Goal: Understand process/instructions: Learn how to perform a task or action

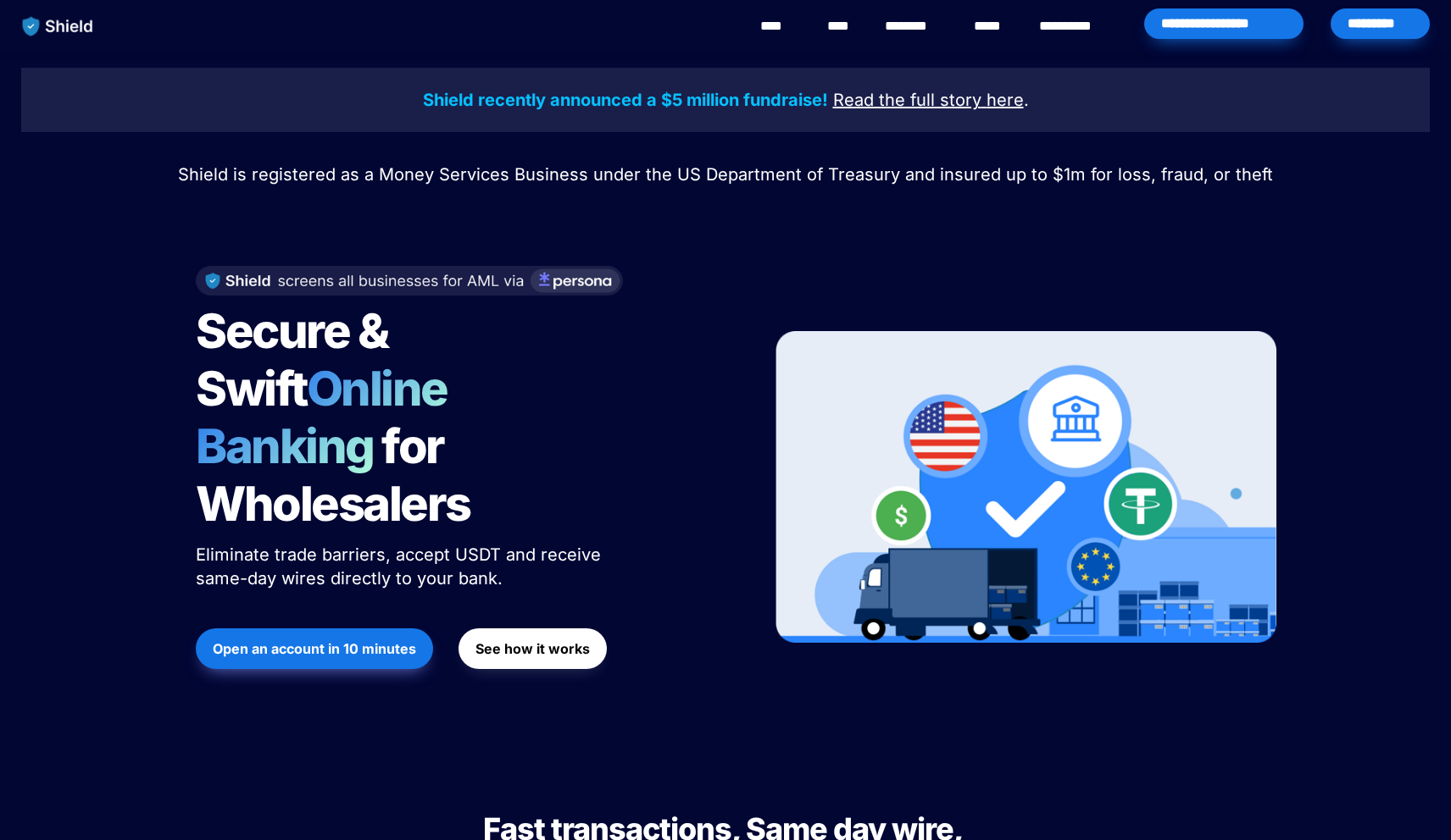
click at [535, 173] on span "Shield is registered as a Money Services Business under the US Department of Tr…" at bounding box center [725, 174] width 1095 height 20
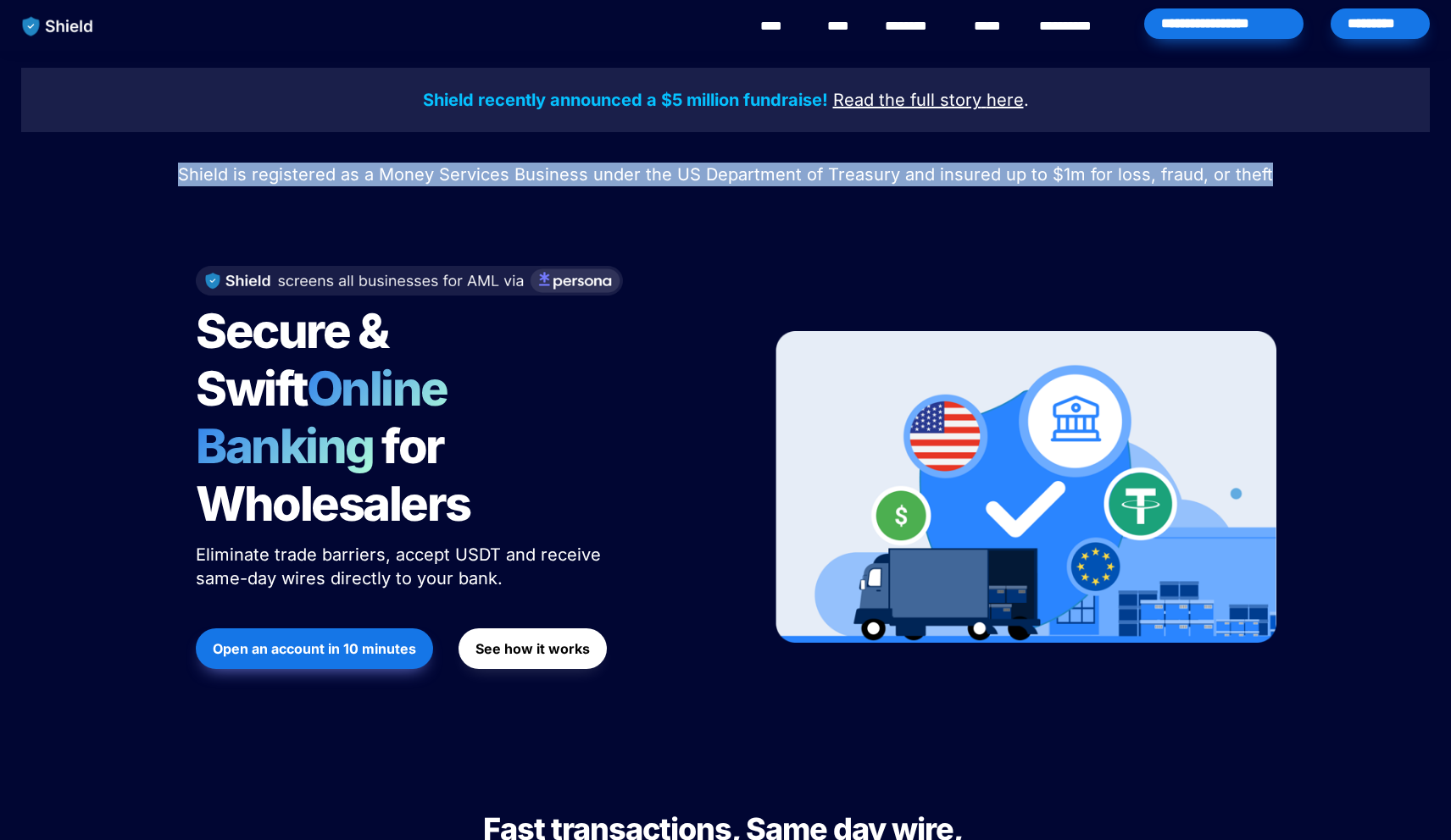
click at [535, 173] on span "Shield is registered as a Money Services Business under the US Department of Tr…" at bounding box center [725, 174] width 1095 height 20
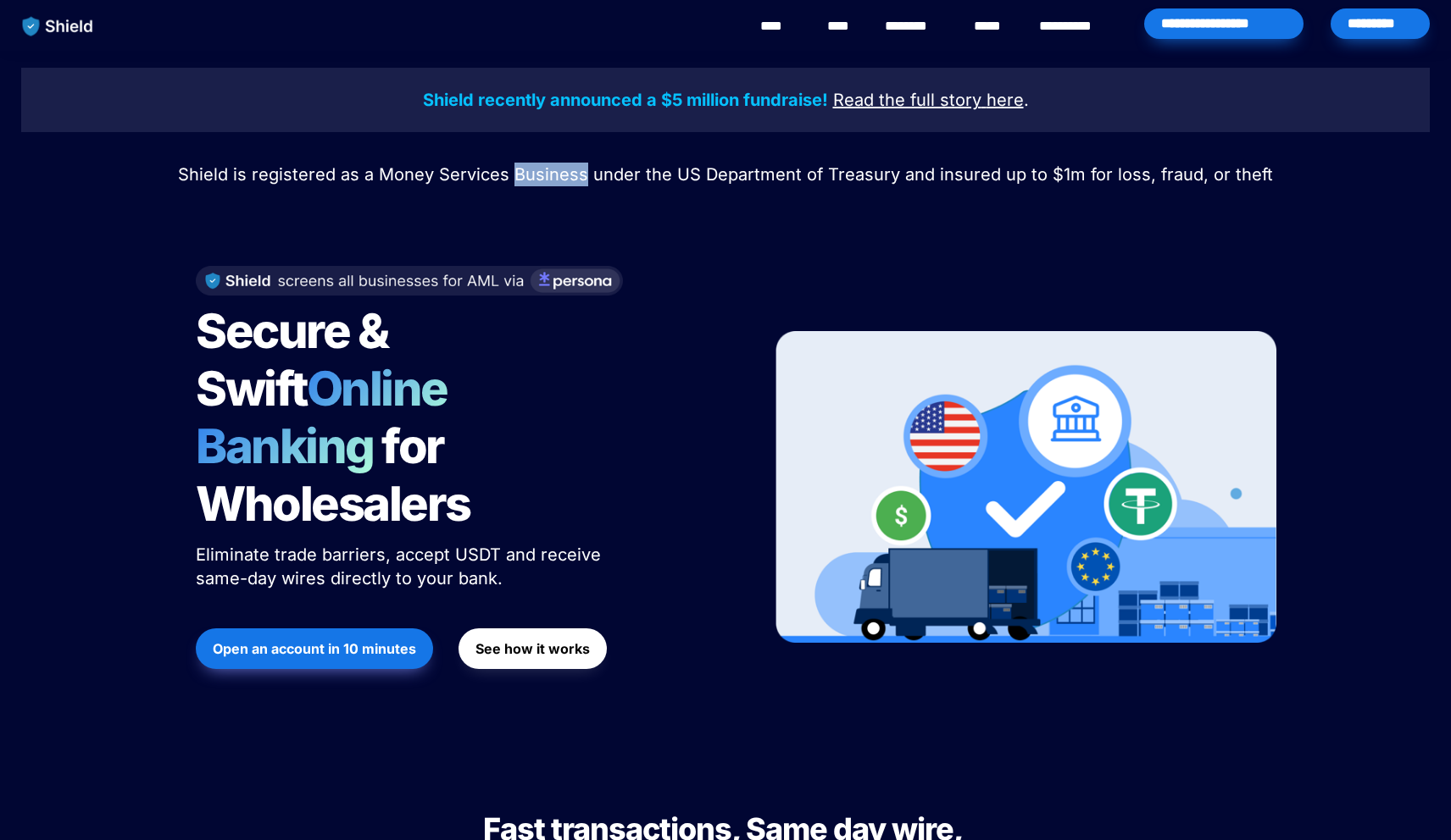
click at [535, 173] on span "Shield is registered as a Money Services Business under the US Department of Tr…" at bounding box center [725, 174] width 1095 height 20
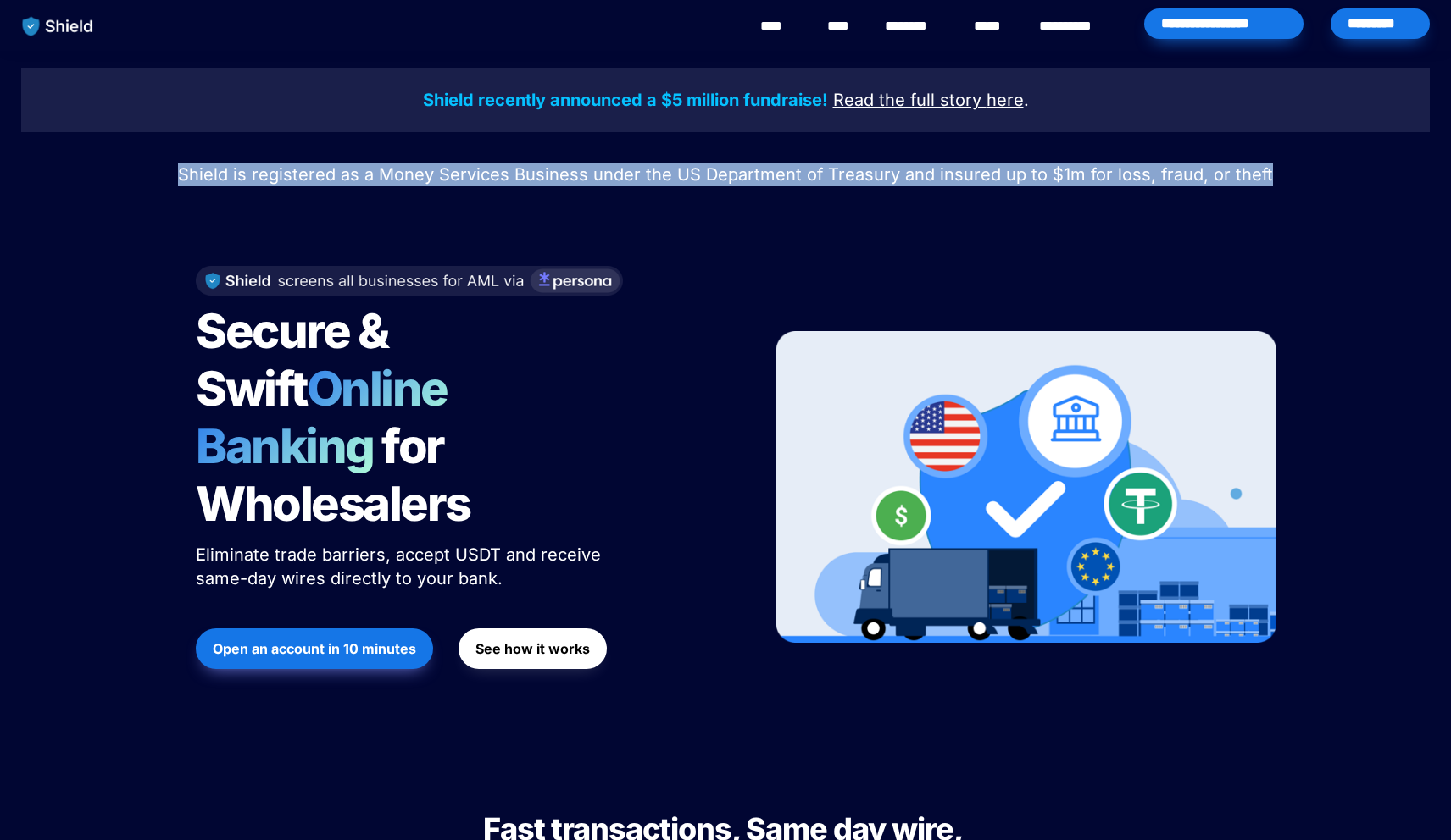
click at [535, 173] on span "Shield is registered as a Money Services Business under the US Department of Tr…" at bounding box center [725, 174] width 1095 height 20
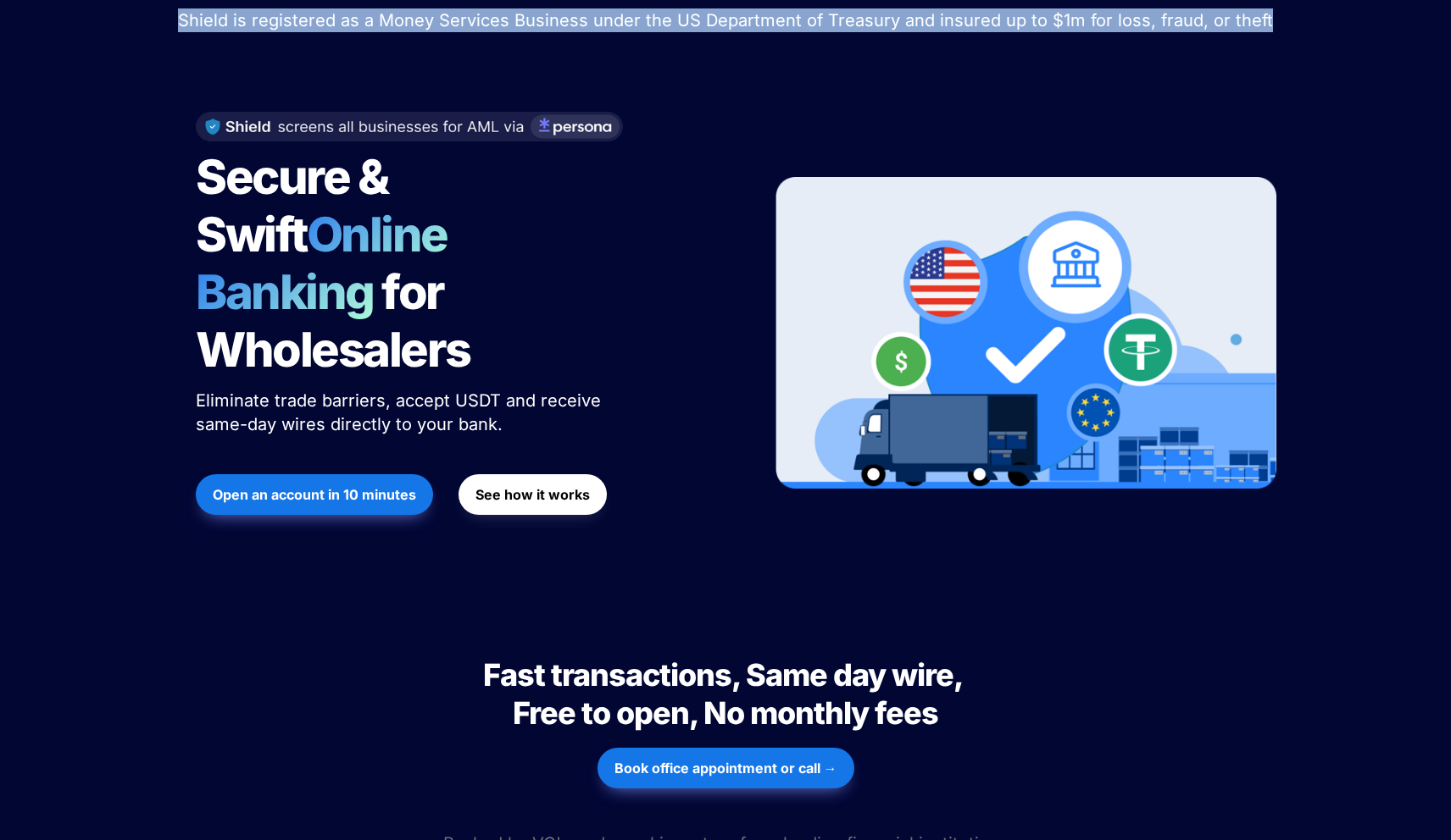
scroll to position [161, 0]
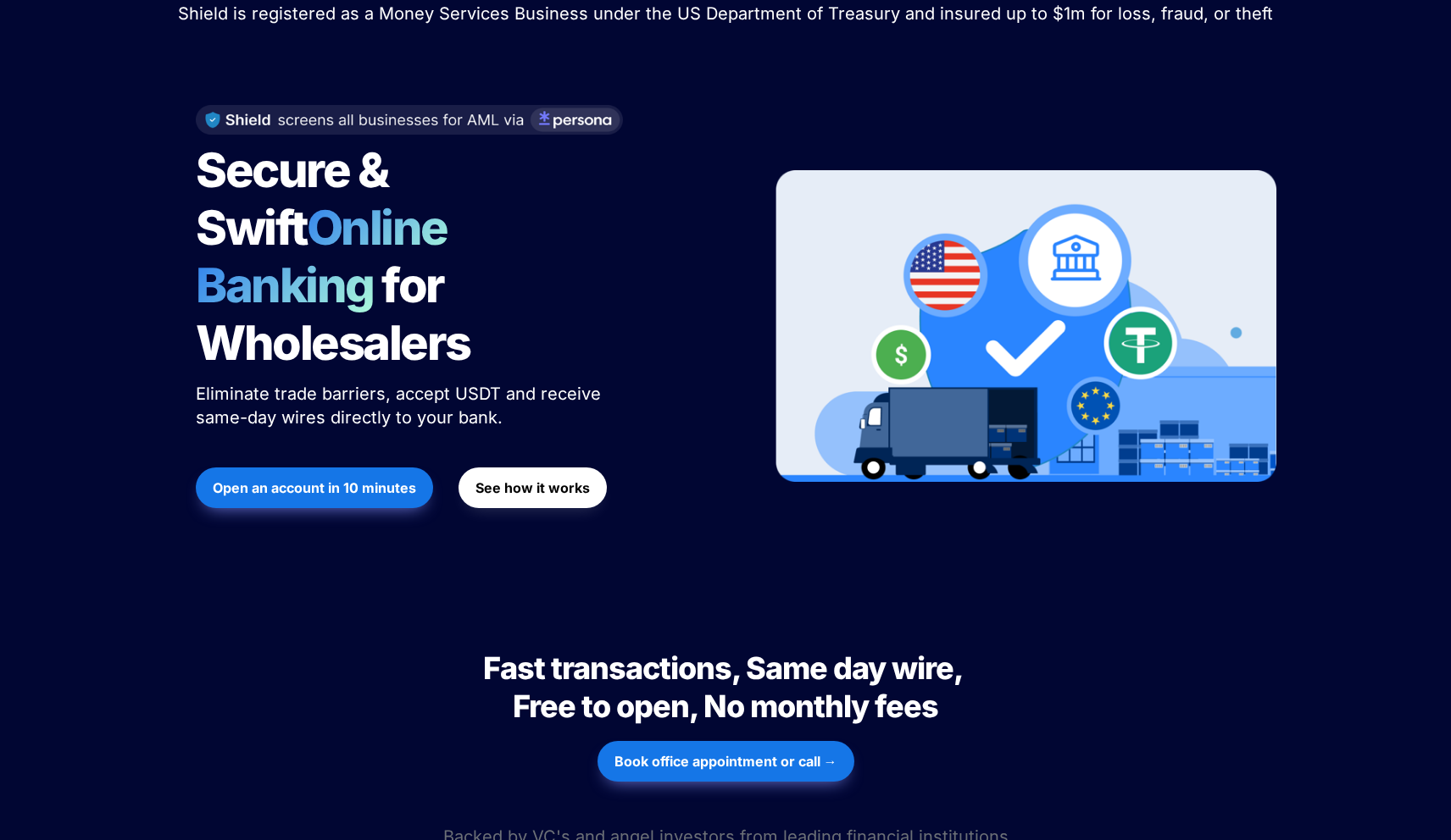
click at [464, 218] on span "Online Banking" at bounding box center [330, 256] width 269 height 115
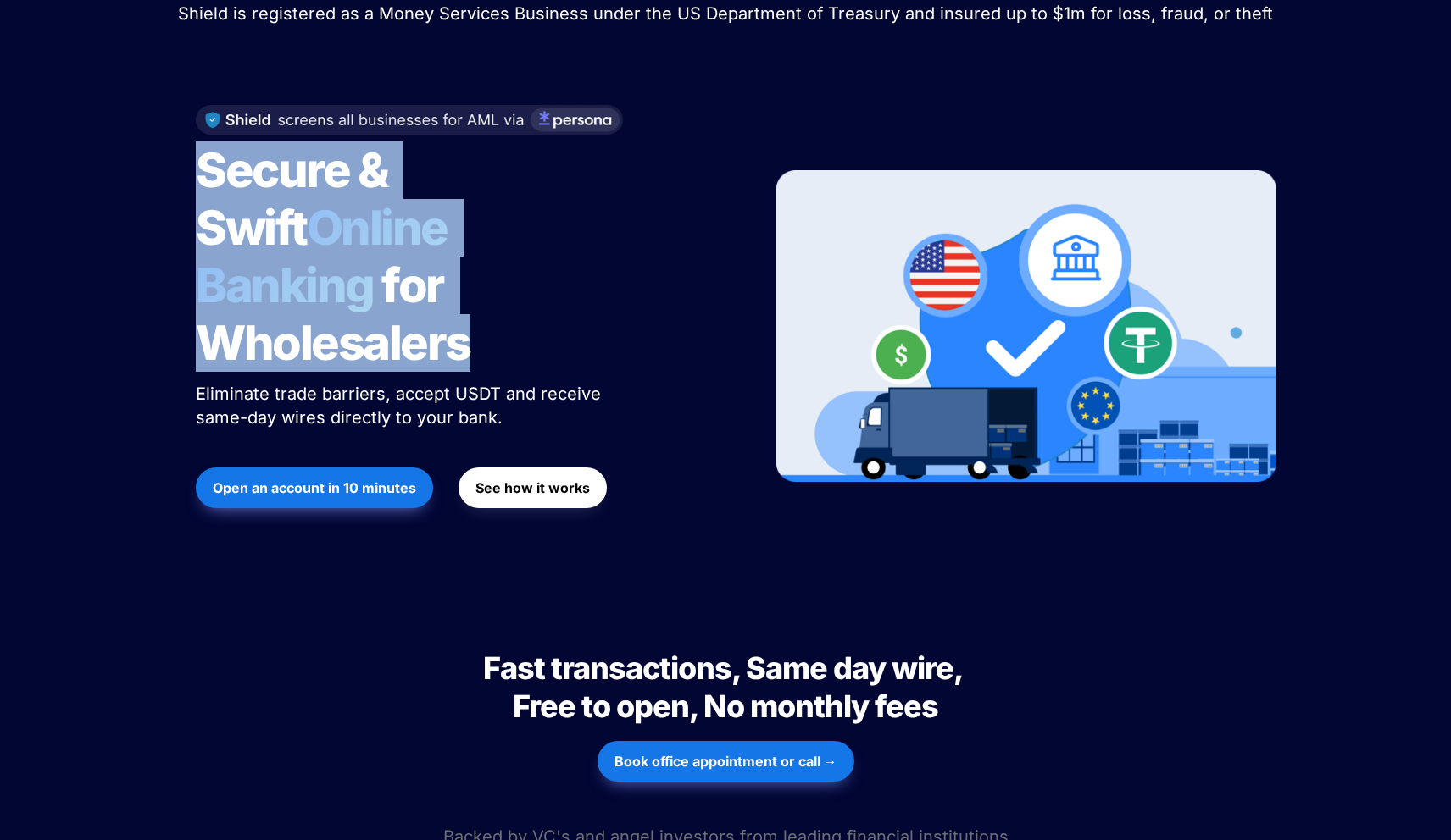
drag, startPoint x: 483, startPoint y: 218, endPoint x: 530, endPoint y: 312, distance: 105.0
click at [530, 312] on h1 "Secure & Swift Online Banking for Wholesalers" at bounding box center [408, 257] width 424 height 244
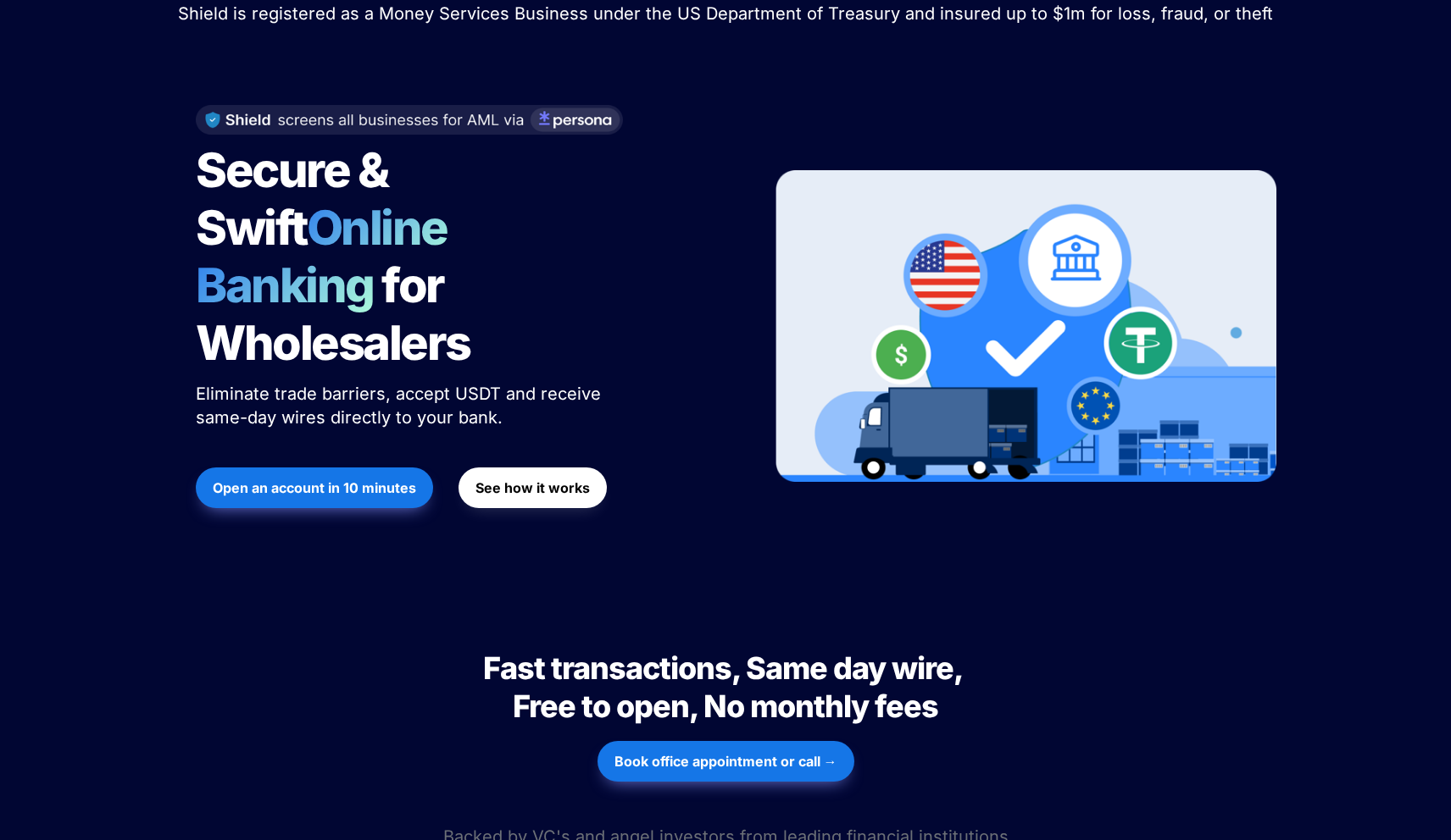
click at [530, 312] on h1 "Secure & Swift Online Banking for Wholesalers" at bounding box center [408, 257] width 424 height 244
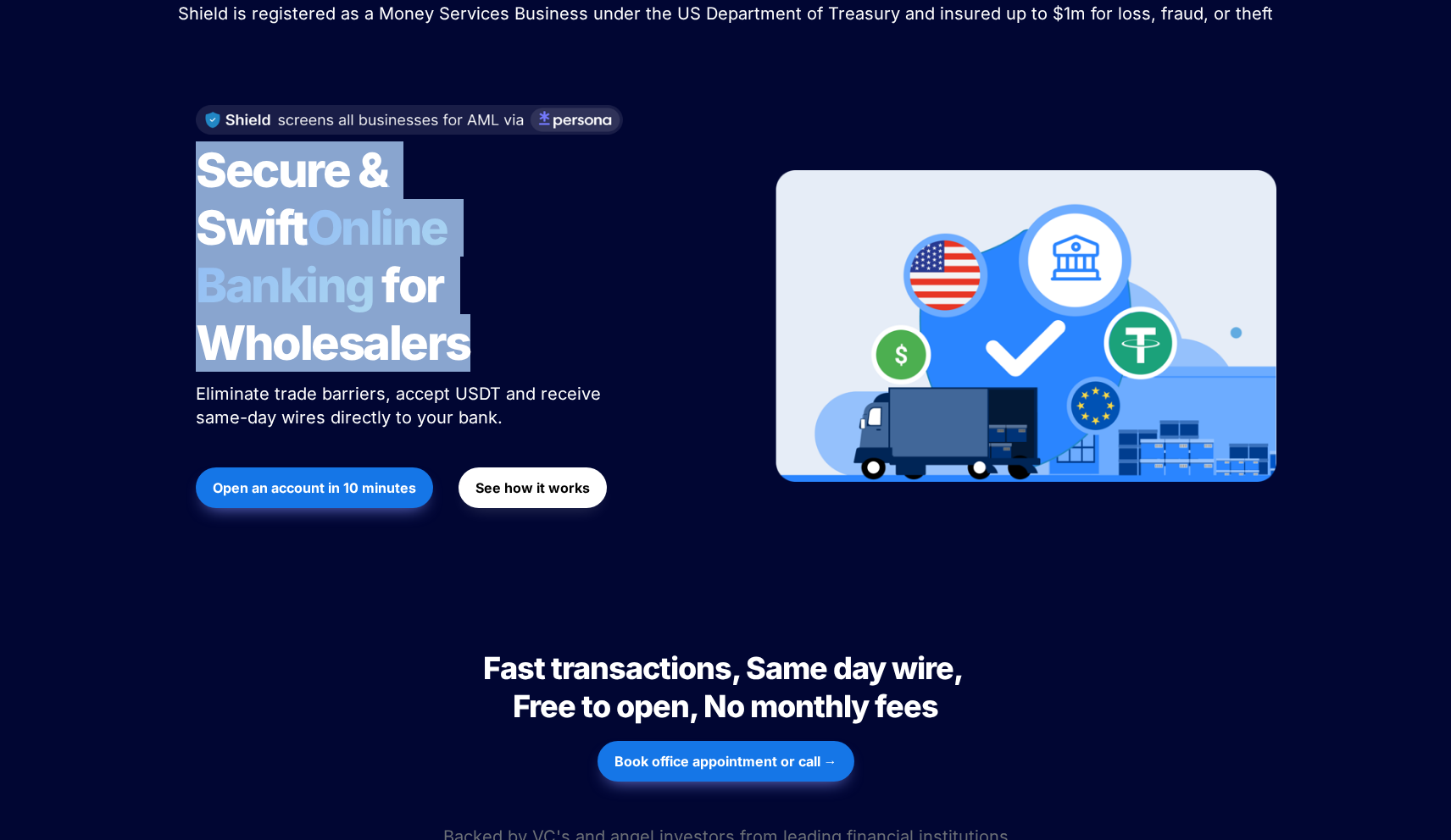
drag, startPoint x: 530, startPoint y: 312, endPoint x: 474, endPoint y: 208, distance: 117.9
click at [474, 208] on h1 "Secure & Swift Online Banking for Wholesalers" at bounding box center [408, 257] width 424 height 244
click at [464, 208] on span "Online Banking" at bounding box center [330, 256] width 269 height 115
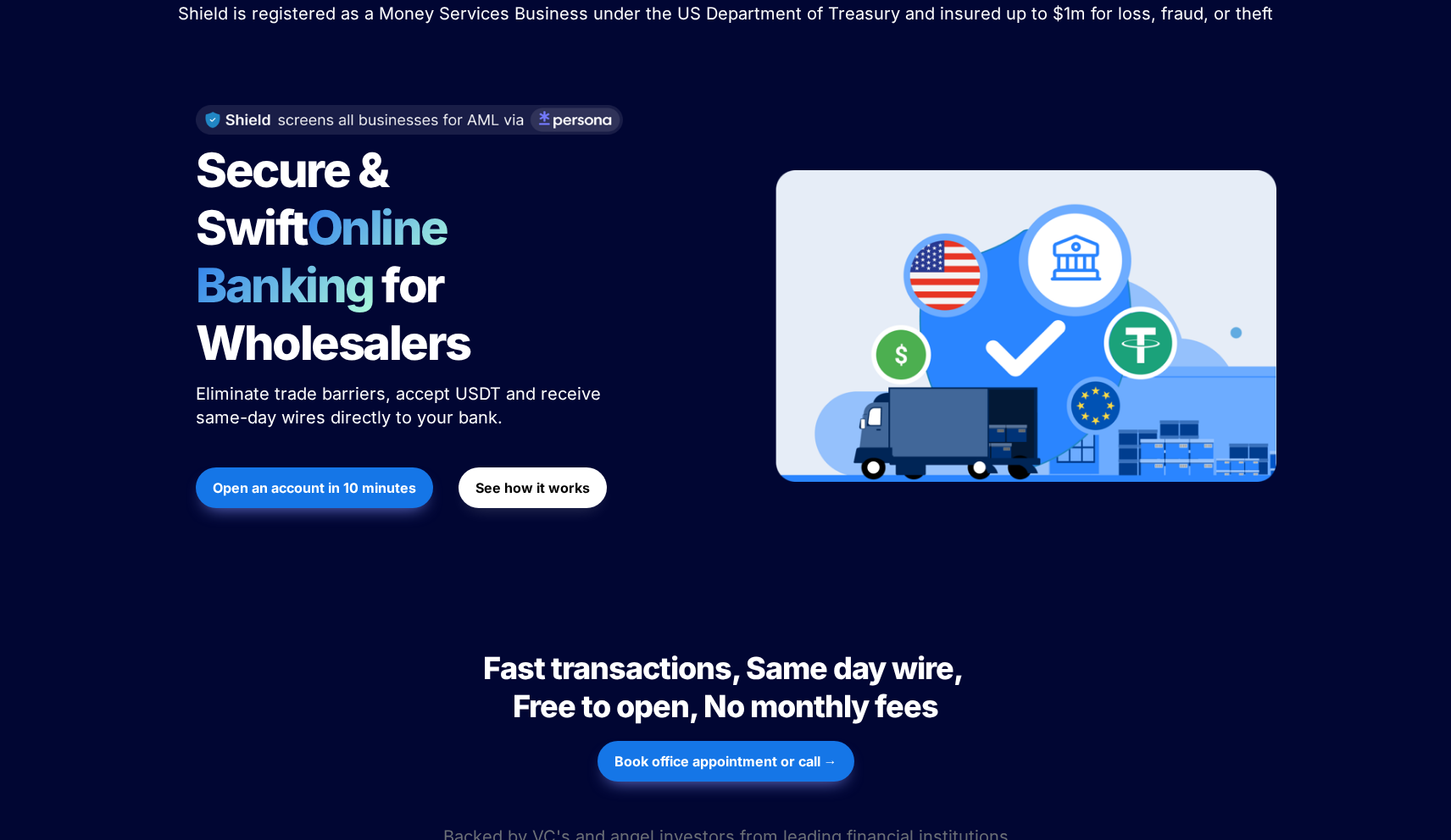
click at [464, 208] on span "Online Banking" at bounding box center [330, 256] width 269 height 115
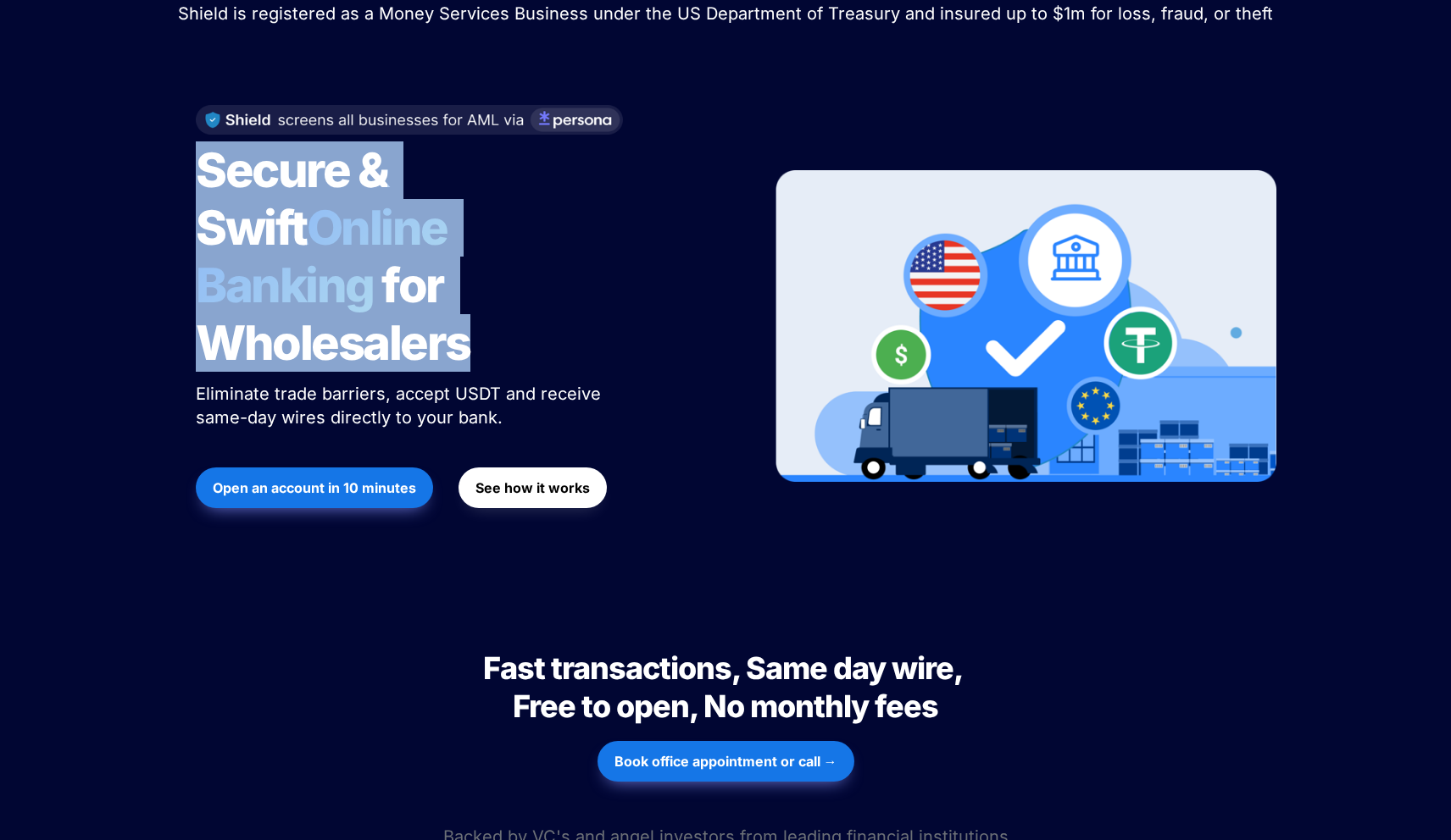
drag, startPoint x: 474, startPoint y: 208, endPoint x: 523, endPoint y: 269, distance: 77.8
click at [523, 269] on h1 "Secure & Swift Online Banking for Wholesalers" at bounding box center [408, 257] width 424 height 244
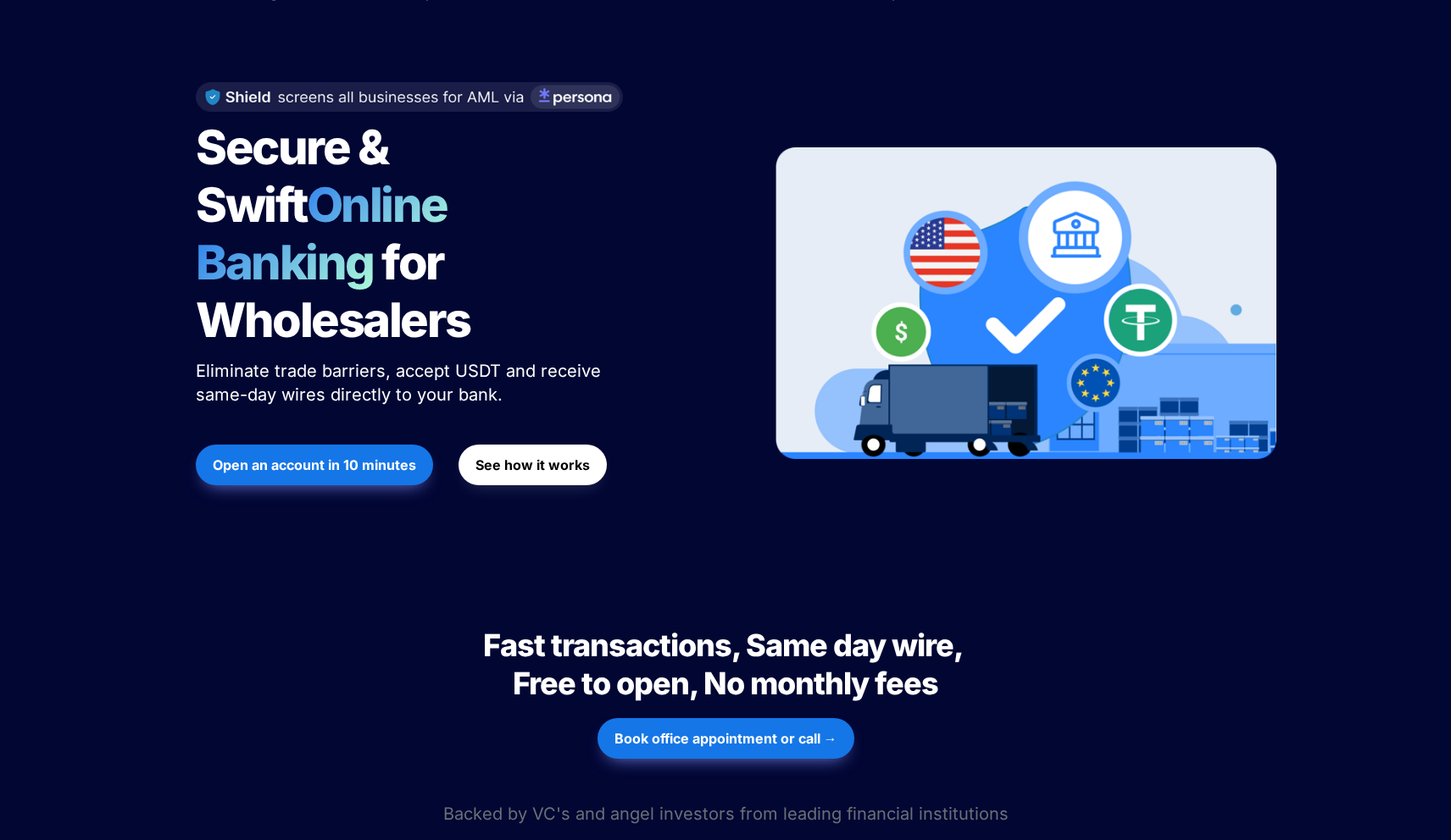
scroll to position [197, 0]
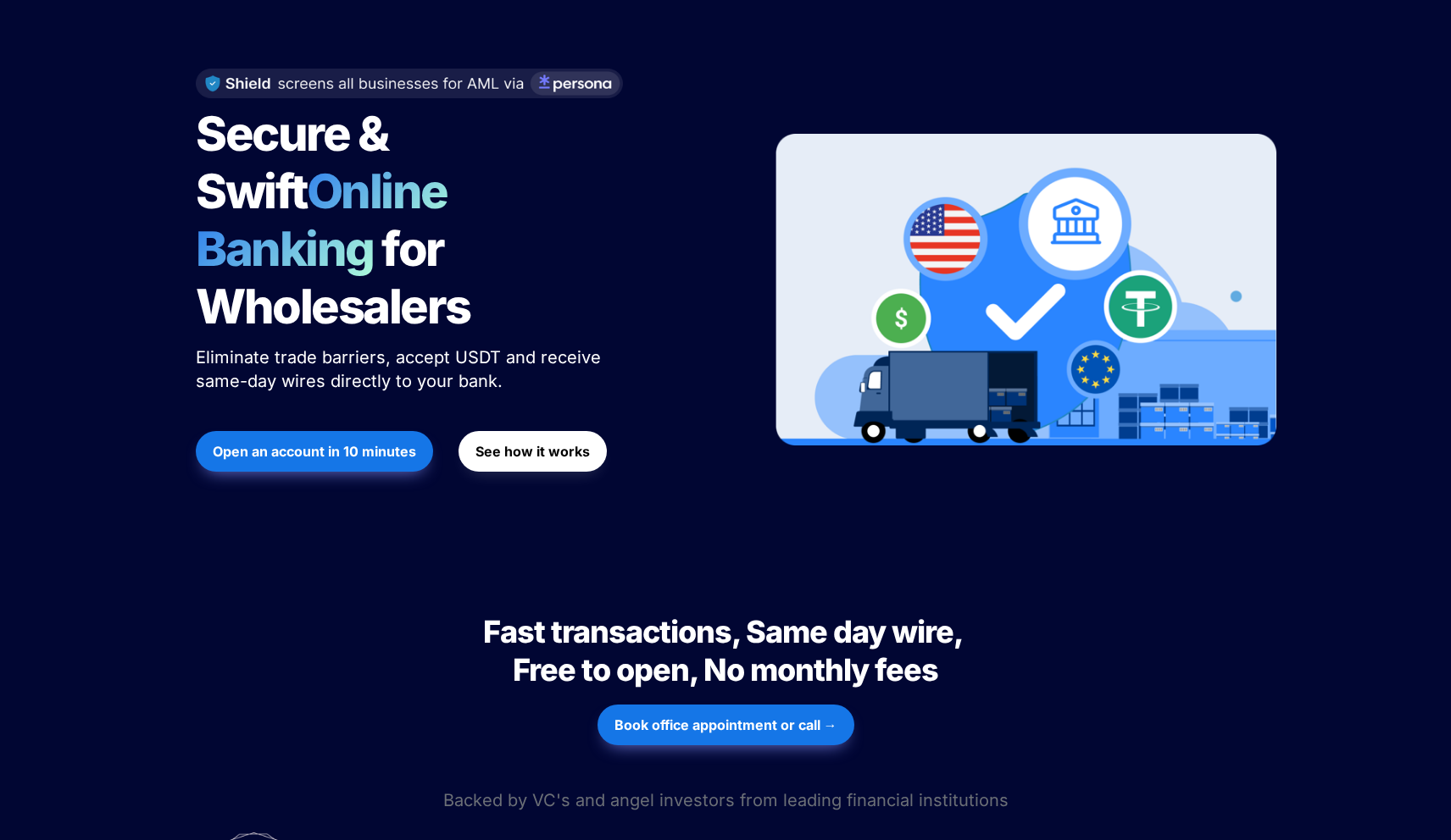
click at [526, 273] on h1 "Secure & Swift Online Banking for Wholesalers" at bounding box center [408, 220] width 424 height 244
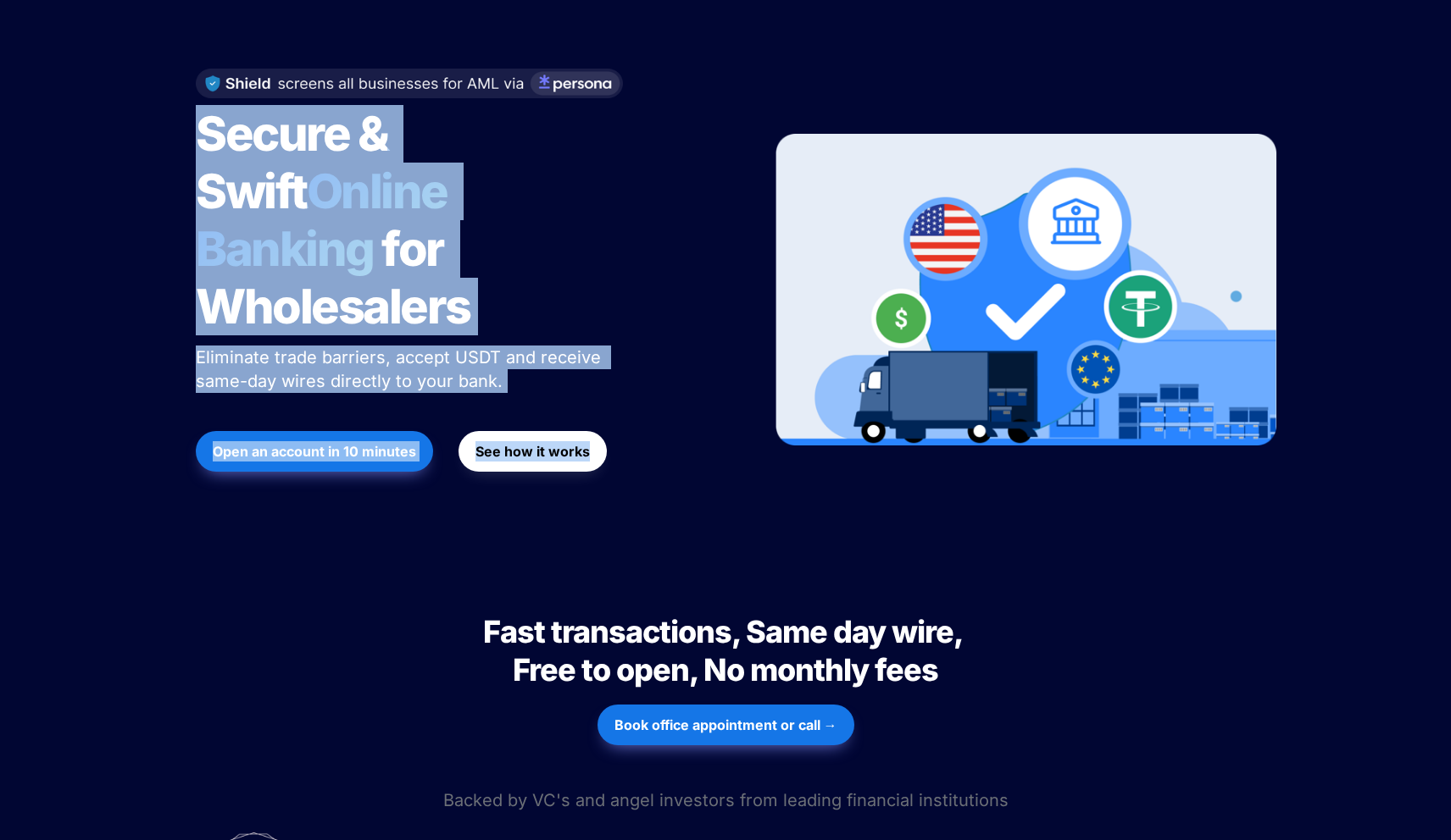
drag, startPoint x: 526, startPoint y: 273, endPoint x: 552, endPoint y: 347, distance: 78.8
click at [552, 347] on div "Secure & Swift Online Banking for Wholesalers Eliminate trade barriers, accept …" at bounding box center [462, 290] width 575 height 477
click at [552, 406] on div "Open an account in 10 minutes See how it works" at bounding box center [462, 452] width 533 height 92
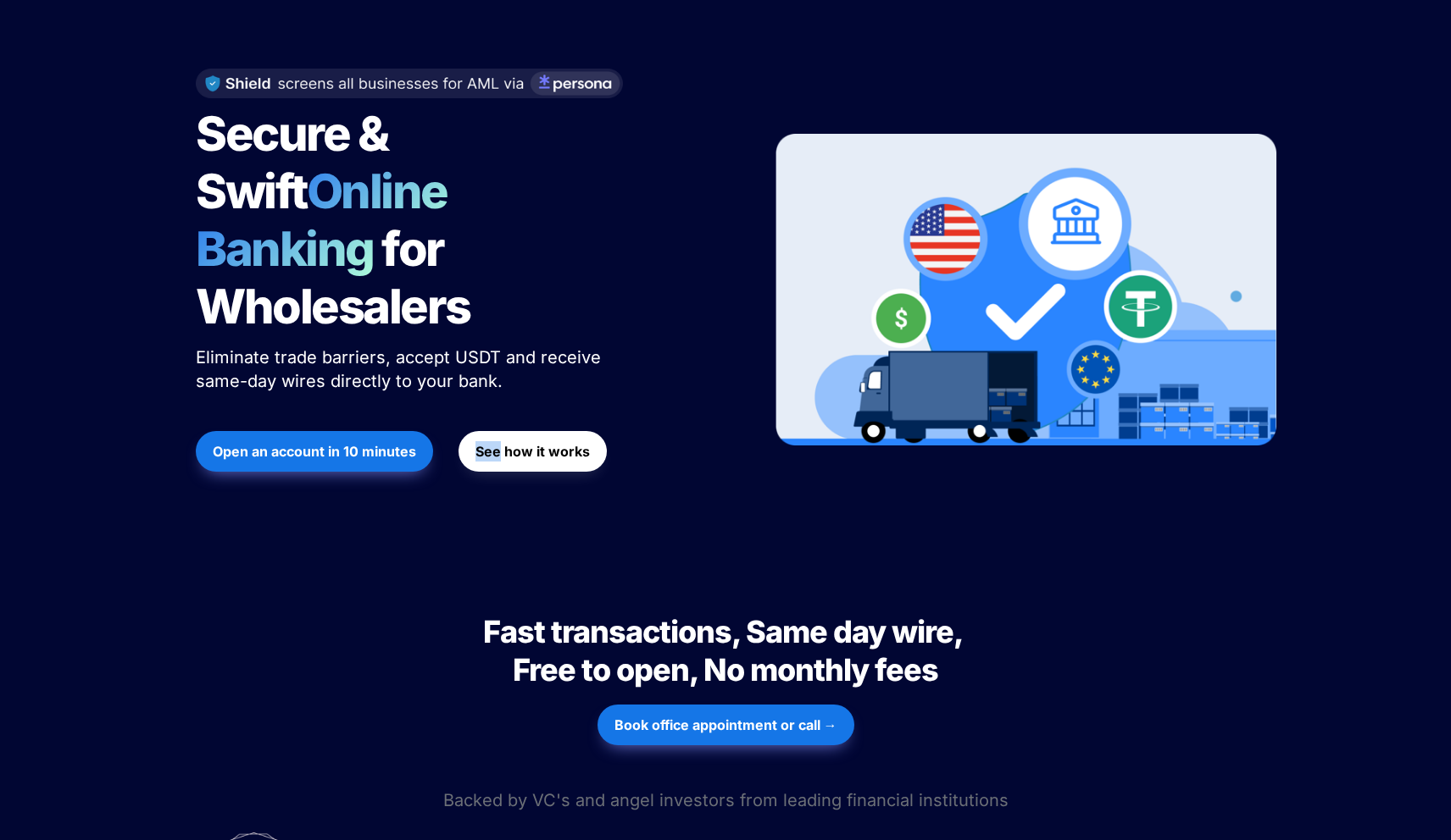
click at [552, 406] on div "Open an account in 10 minutes See how it works" at bounding box center [462, 452] width 533 height 92
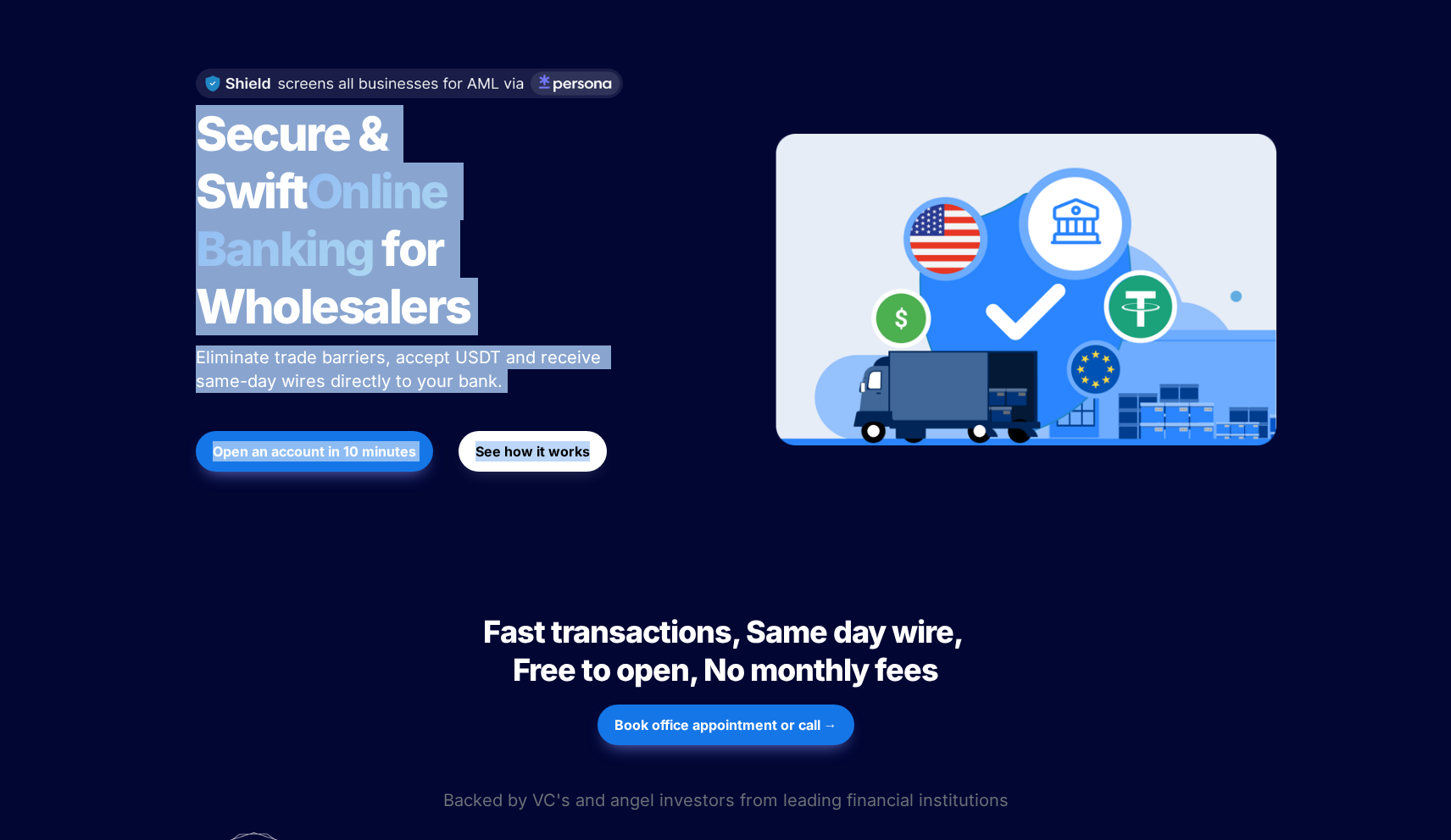
drag, startPoint x: 552, startPoint y: 347, endPoint x: 546, endPoint y: 240, distance: 107.7
click at [546, 240] on div "Secure & Swift Online Banking for Wholesalers Eliminate trade barriers, accept …" at bounding box center [462, 290] width 575 height 477
click at [546, 240] on h1 "Secure & Swift Online Banking for Wholesalers" at bounding box center [408, 220] width 424 height 244
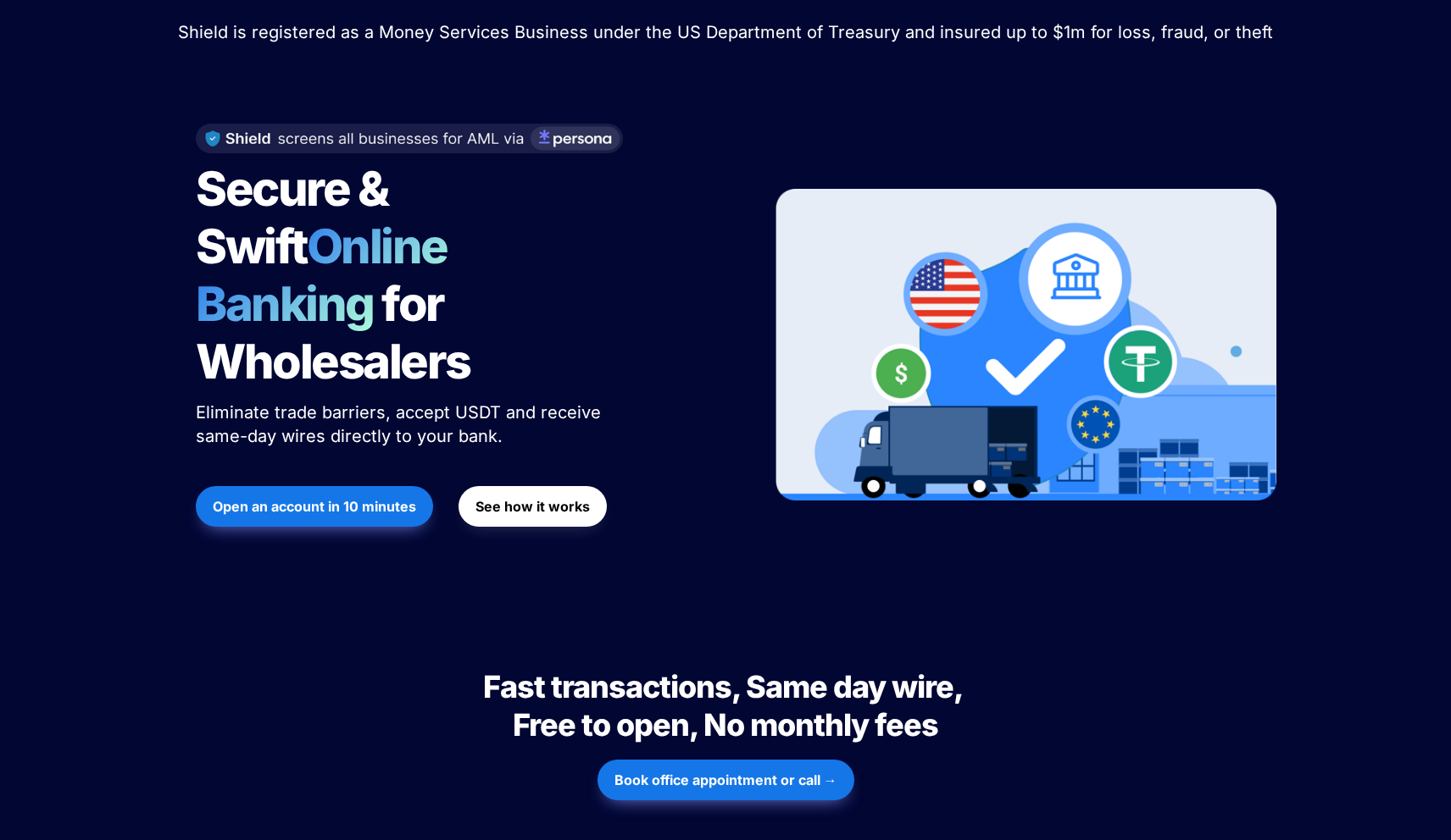
scroll to position [154, 0]
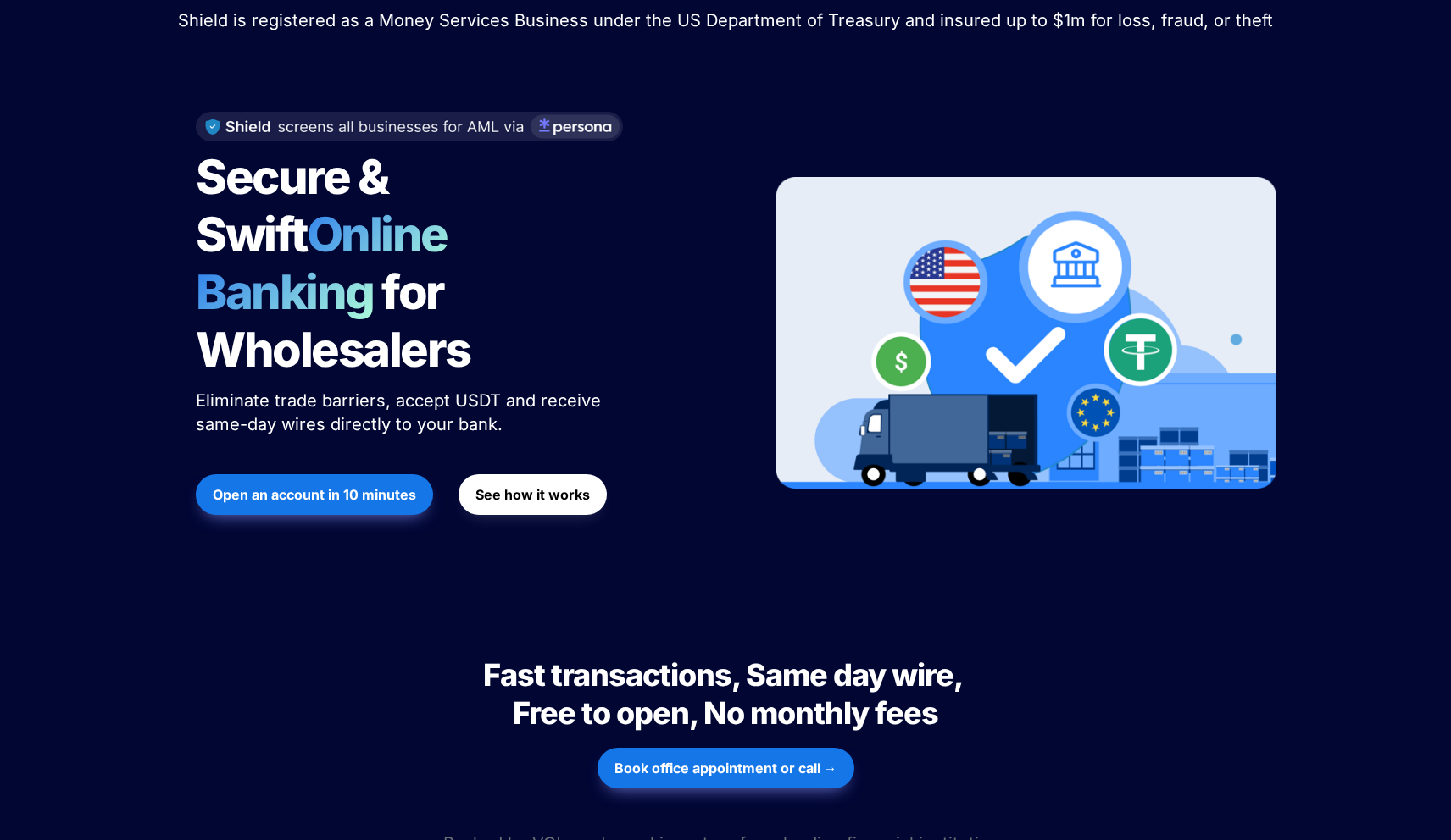
click at [568, 294] on h1 "Secure & Swift Online Banking for Wholesalers" at bounding box center [408, 263] width 424 height 244
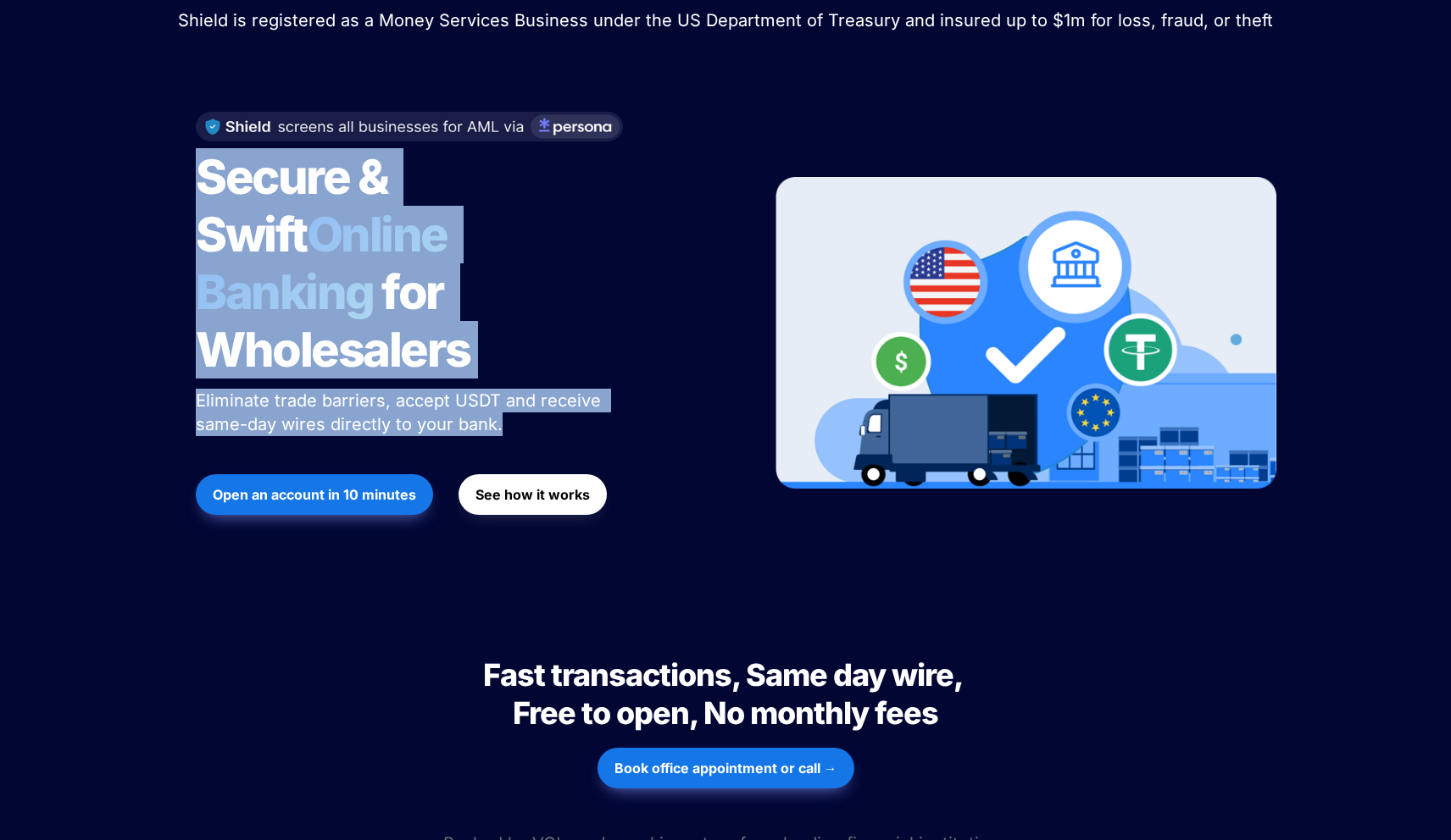
drag, startPoint x: 568, startPoint y: 294, endPoint x: 568, endPoint y: 352, distance: 58.5
click at [568, 352] on div "Secure & Swift Online Banking for Wholesalers Eliminate trade barriers, accept …" at bounding box center [462, 333] width 575 height 477
click at [568, 391] on span "Eliminate trade barriers, accept USDT and receive same-day wires directly to yo…" at bounding box center [401, 413] width 410 height 44
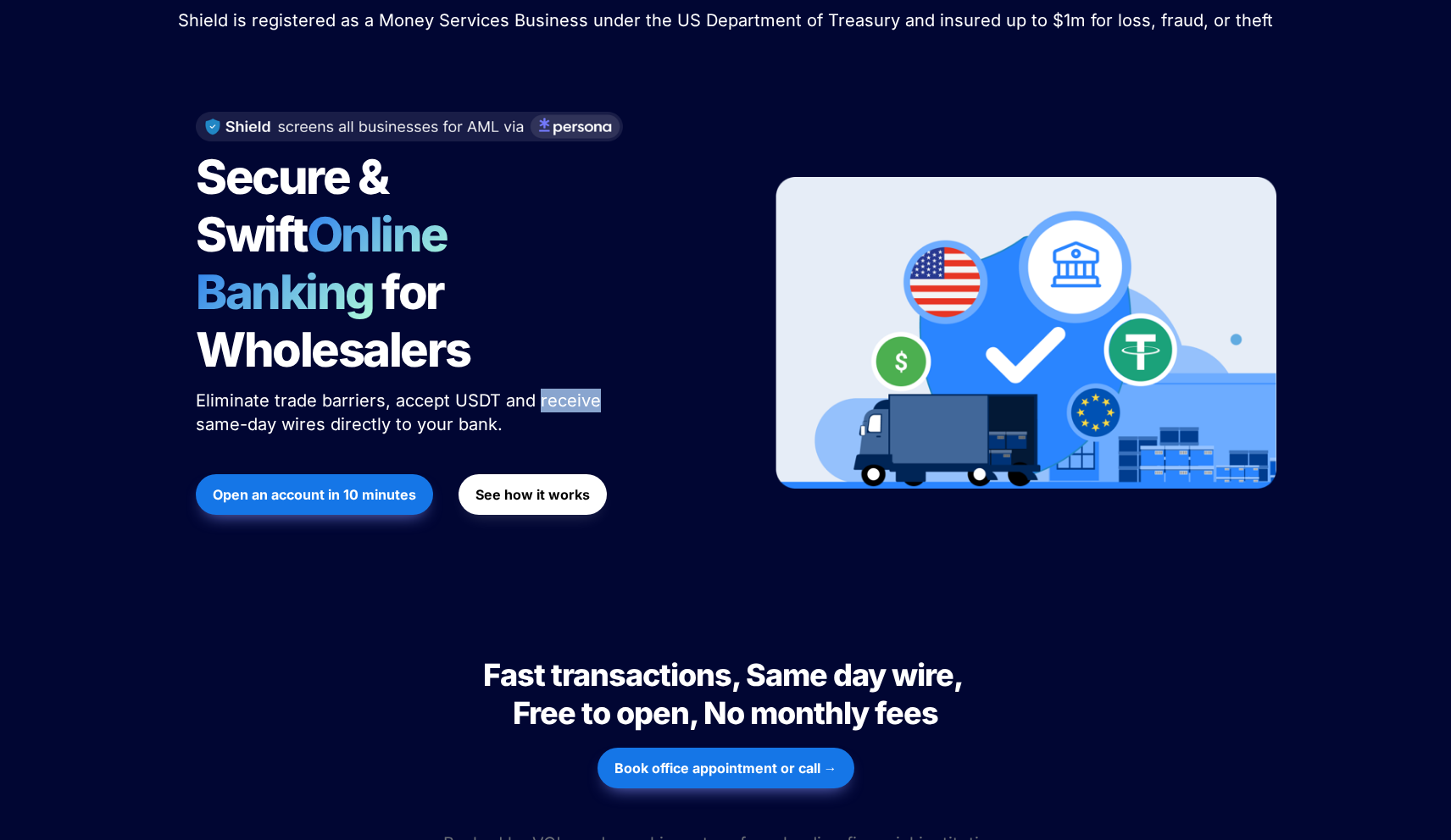
click at [568, 391] on span "Eliminate trade barriers, accept USDT and receive same-day wires directly to yo…" at bounding box center [401, 413] width 410 height 44
click at [562, 474] on button "See how it works" at bounding box center [532, 494] width 148 height 41
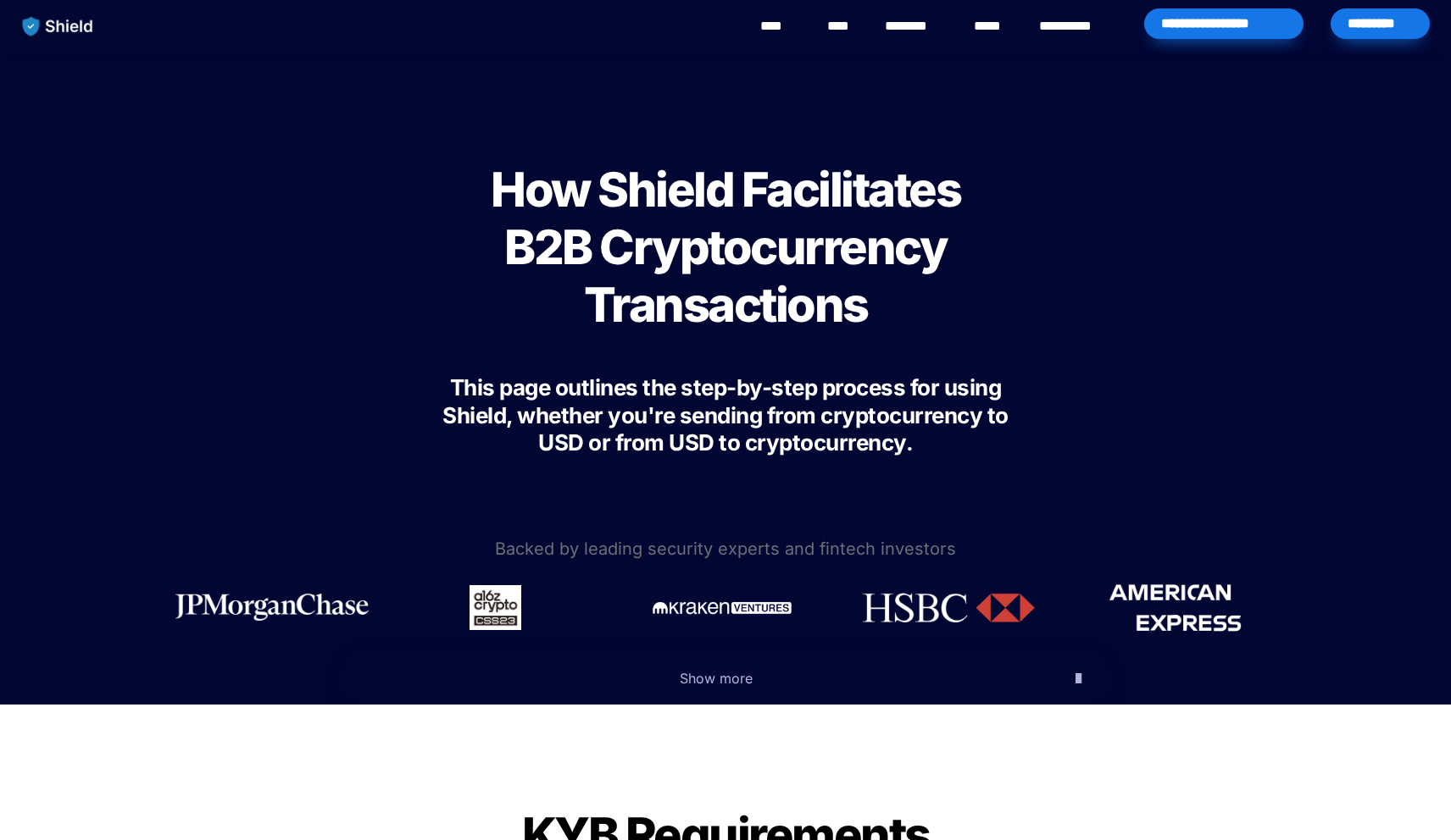
click at [735, 215] on span "How Shield Facilitates B2B Cryptocurrency Transactions" at bounding box center [730, 247] width 478 height 173
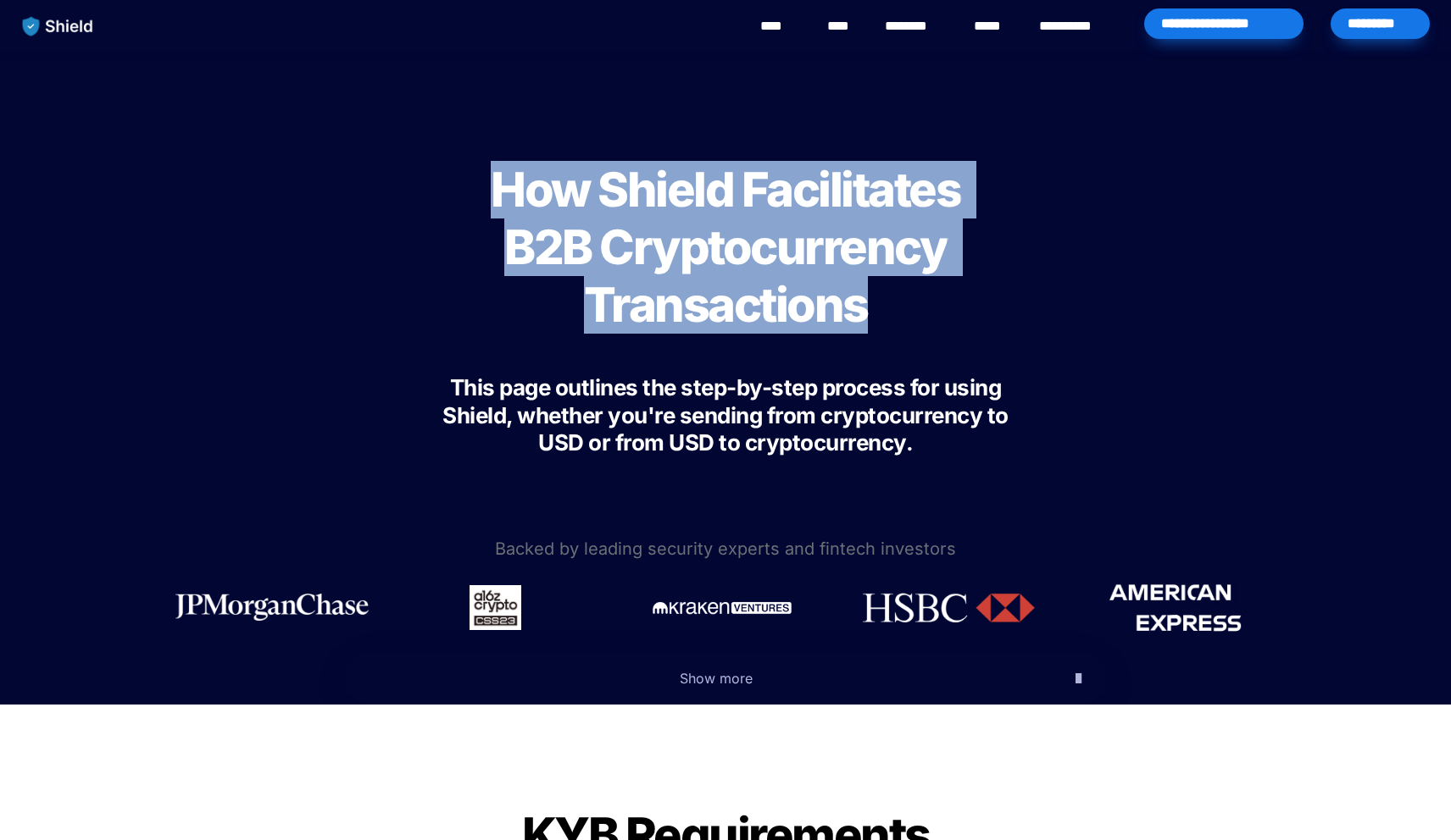
drag, startPoint x: 735, startPoint y: 215, endPoint x: 726, endPoint y: 244, distance: 30.3
click at [726, 244] on span "How Shield Facilitates B2B Cryptocurrency Transactions" at bounding box center [730, 247] width 478 height 173
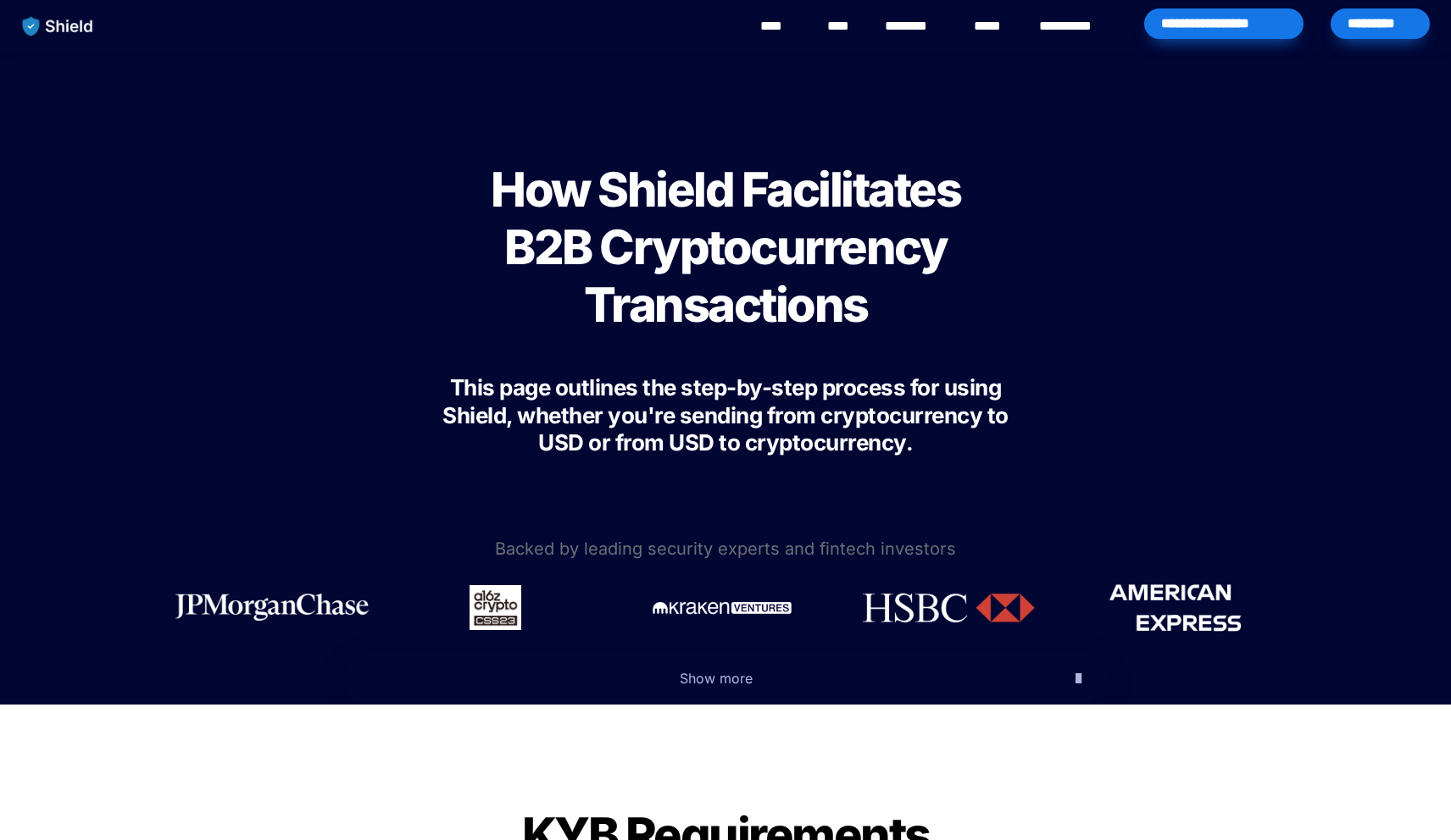
click at [560, 259] on span "How Shield Facilitates B2B Cryptocurrency Transactions" at bounding box center [730, 247] width 478 height 173
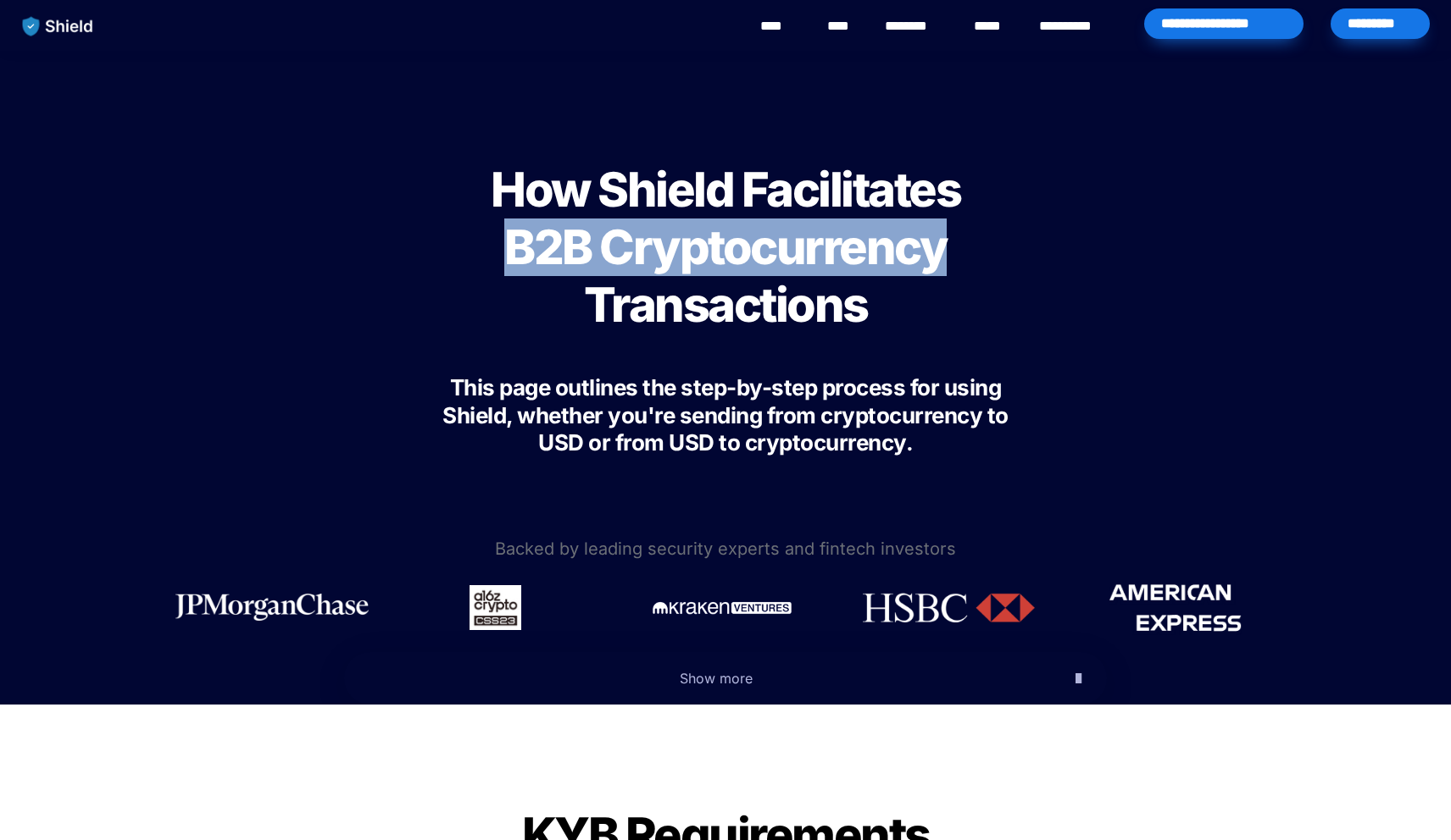
drag, startPoint x: 560, startPoint y: 259, endPoint x: 635, endPoint y: 256, distance: 75.5
click at [635, 256] on span "How Shield Facilitates B2B Cryptocurrency Transactions" at bounding box center [730, 247] width 478 height 173
drag, startPoint x: 635, startPoint y: 256, endPoint x: 527, endPoint y: 244, distance: 109.1
click at [527, 244] on span "How Shield Facilitates B2B Cryptocurrency Transactions" at bounding box center [730, 247] width 478 height 173
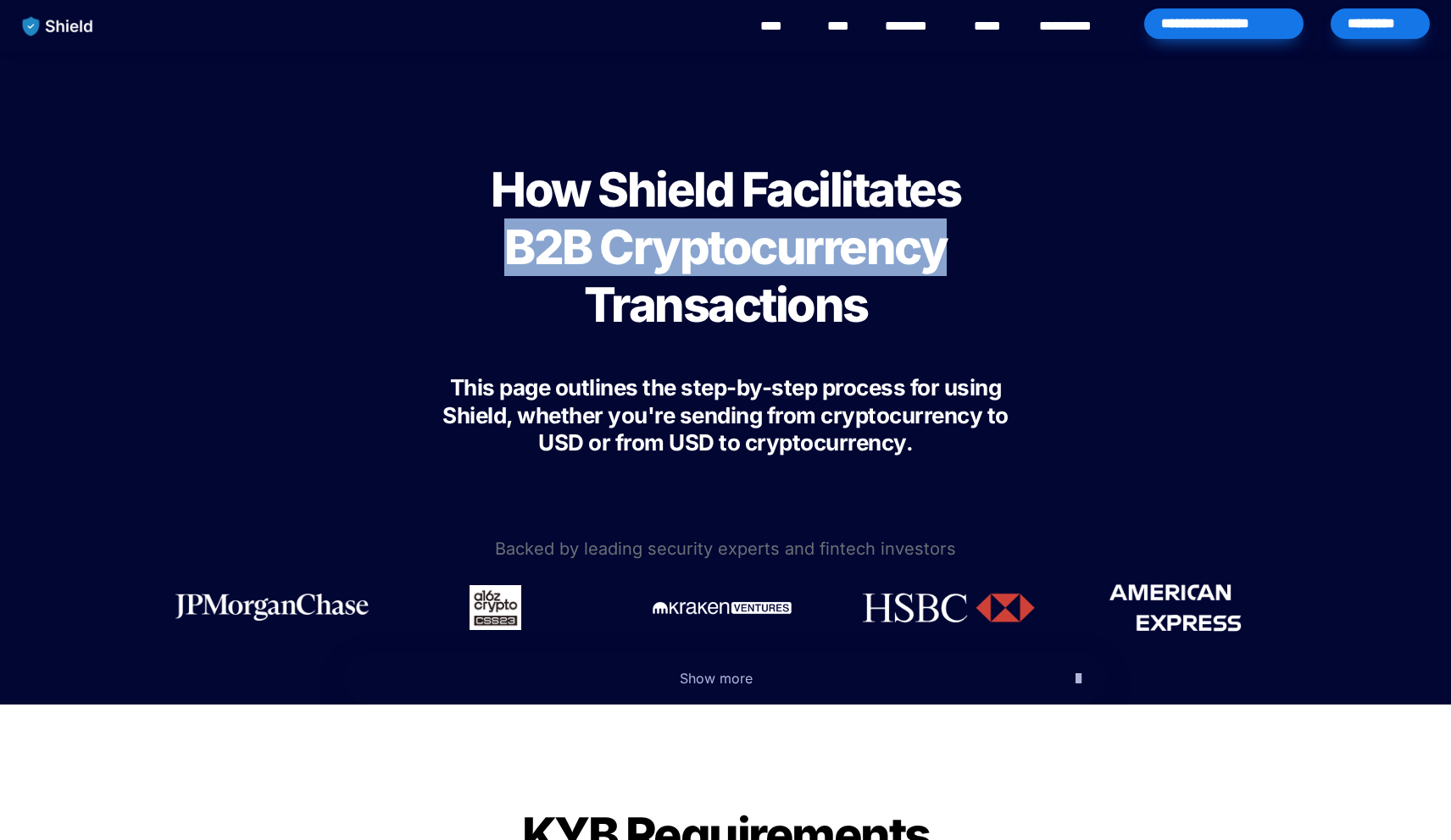
click at [527, 244] on span "How Shield Facilitates B2B Cryptocurrency Transactions" at bounding box center [730, 247] width 478 height 173
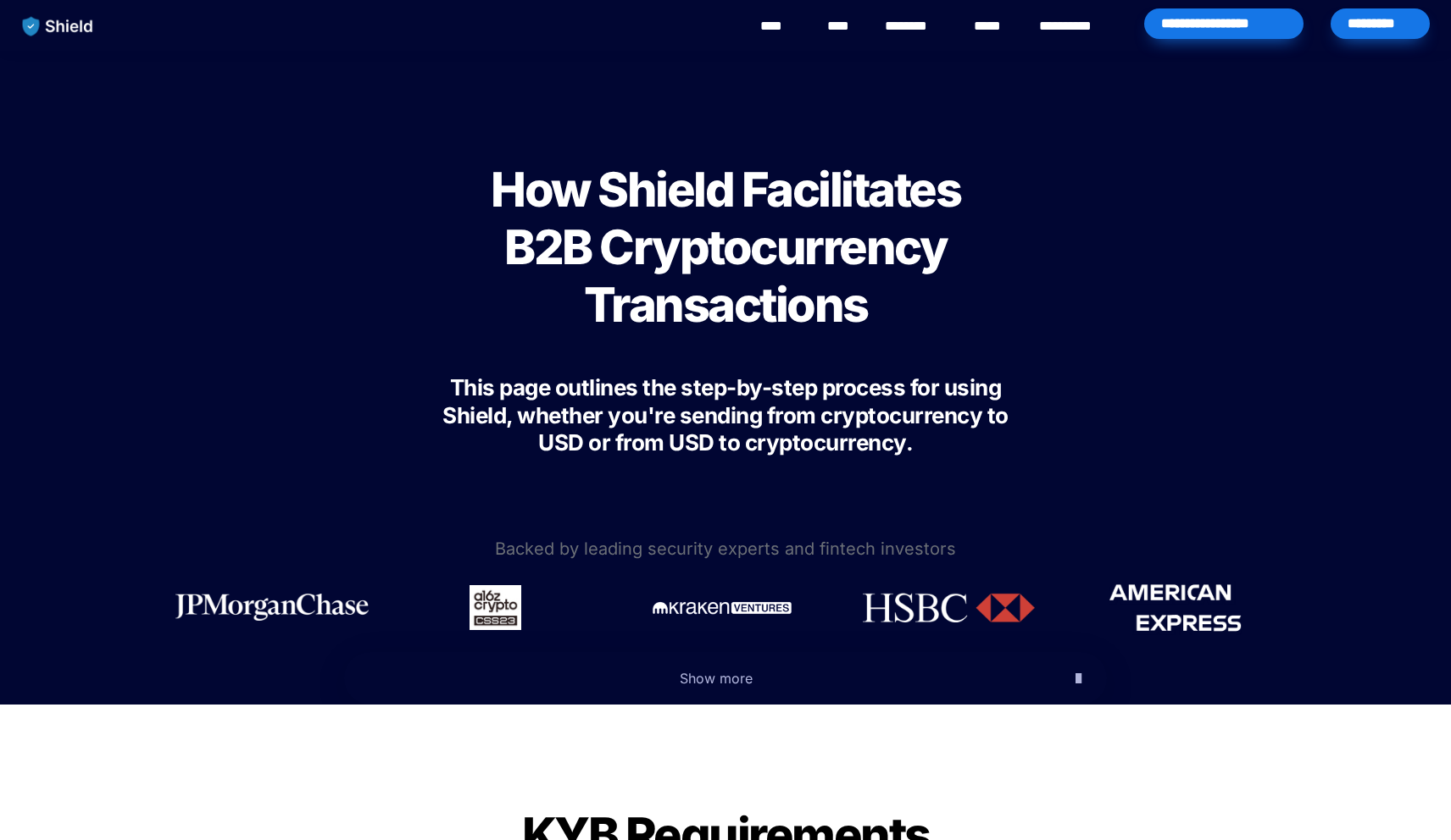
click at [1375, 24] on div "*********" at bounding box center [1379, 23] width 99 height 31
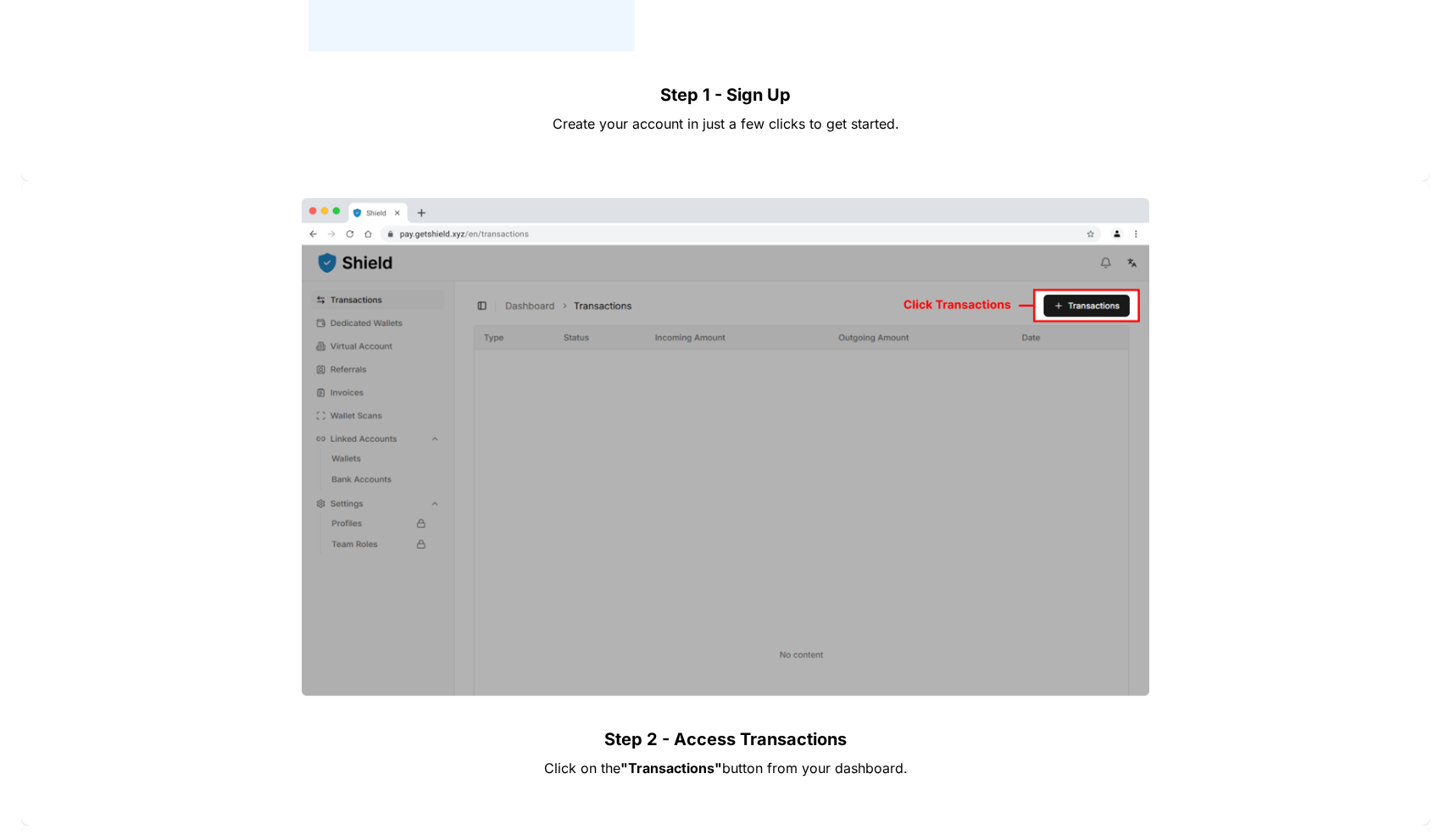
scroll to position [2209, 0]
